Goal: Information Seeking & Learning: Learn about a topic

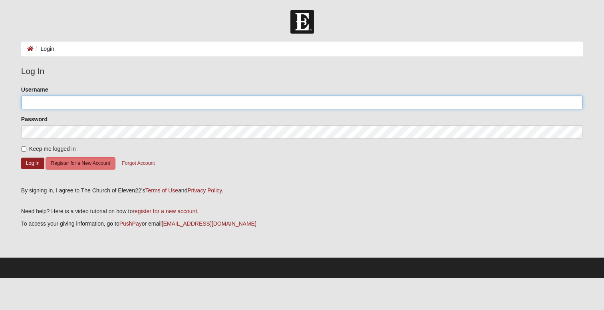
click at [40, 96] on input "Username" at bounding box center [302, 103] width 562 height 14
click at [43, 104] on input "Username" at bounding box center [302, 103] width 562 height 14
type input "JimmyMauney"
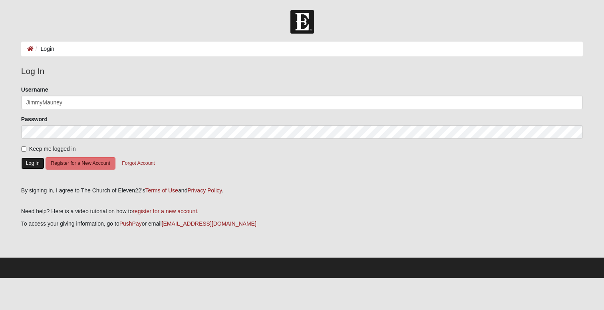
click at [32, 161] on button "Log In" at bounding box center [32, 163] width 23 height 12
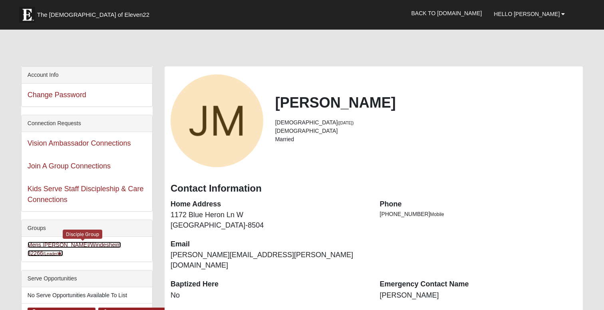
click at [98, 243] on link "Mens Mauney/Windesheim 32266 (Leader )" at bounding box center [75, 248] width 94 height 15
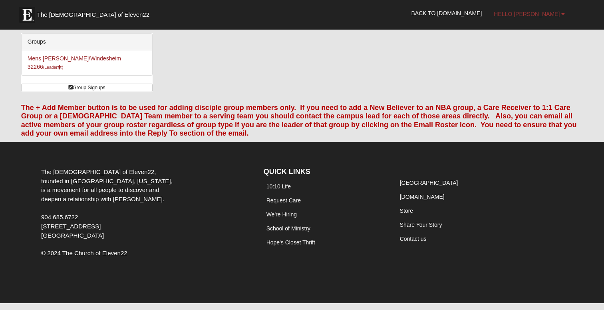
click at [562, 16] on b at bounding box center [564, 14] width 4 height 6
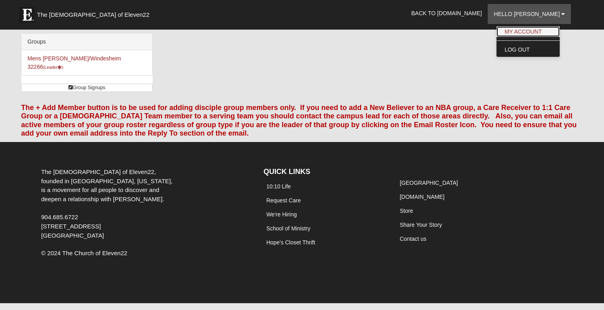
click at [544, 29] on link "My Account" at bounding box center [528, 31] width 63 height 10
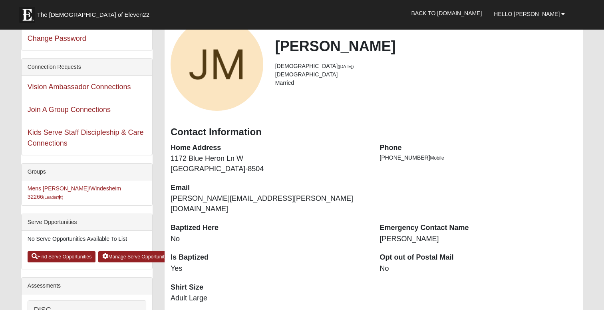
scroll to position [55, 0]
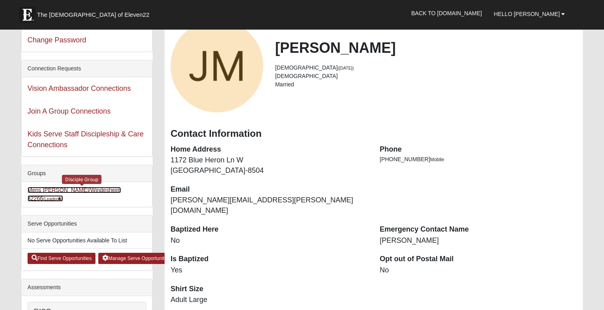
click at [108, 189] on link "Mens Mauney/Windesheim 32266 (Leader )" at bounding box center [75, 194] width 94 height 15
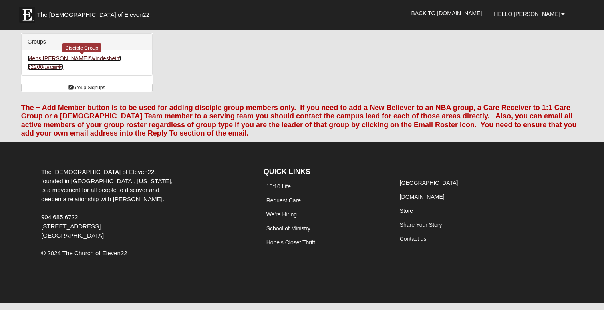
click at [108, 59] on link "Mens Mauney/Windesheim 32266 (Leader )" at bounding box center [75, 62] width 94 height 15
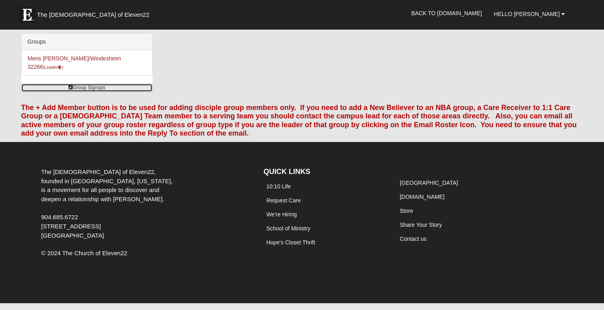
click at [85, 84] on link "Group Signups" at bounding box center [87, 88] width 132 height 8
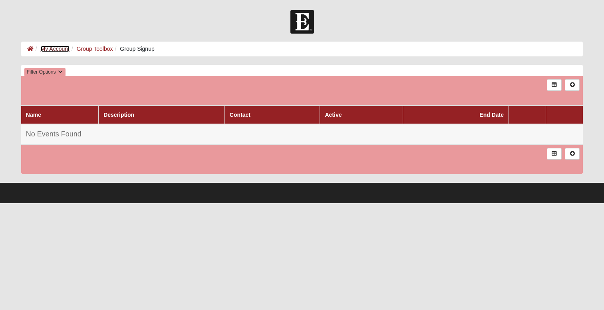
click at [61, 48] on link "My Account" at bounding box center [55, 49] width 29 height 6
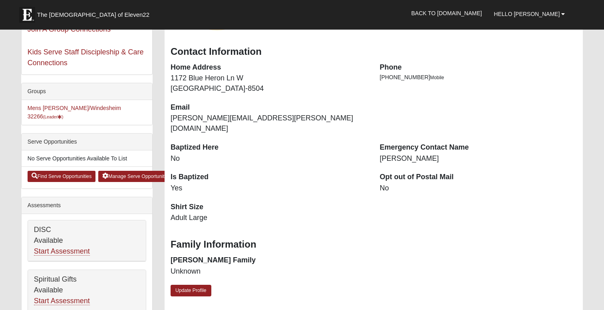
scroll to position [149, 0]
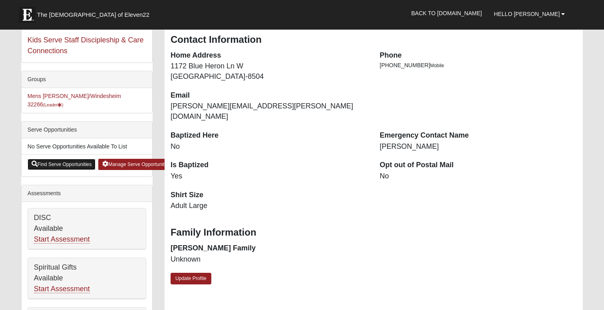
click at [82, 159] on link "Find Serve Opportunities" at bounding box center [62, 164] width 68 height 11
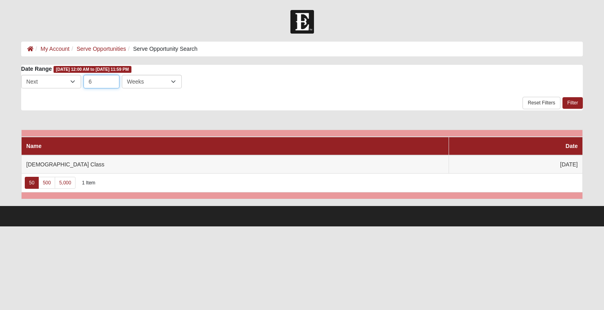
click at [110, 82] on input "6" at bounding box center [102, 82] width 36 height 14
click at [166, 86] on select "Days Weeks Months" at bounding box center [152, 82] width 60 height 14
select select "3"
click at [122, 75] on select "Days Weeks Months" at bounding box center [152, 82] width 60 height 14
click at [573, 102] on link "Filter" at bounding box center [573, 103] width 20 height 12
